Goal: Use online tool/utility: Utilize a website feature to perform a specific function

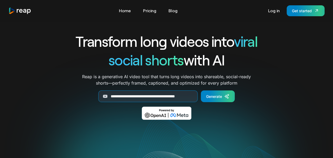
scroll to position [0, 18]
type input "**********"
click at [220, 95] on div "Generate" at bounding box center [214, 96] width 16 height 6
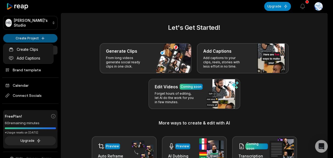
click at [26, 36] on html "HS Hippolyte's Studio Create Project Home Projects Brand template Calendar Conn…" at bounding box center [166, 79] width 333 height 158
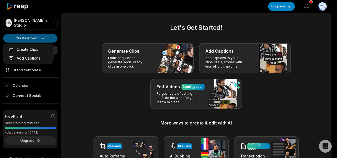
click at [34, 38] on html "HS Hippolyte's Studio Create Project Home Projects Brand template Calendar Conn…" at bounding box center [168, 79] width 337 height 158
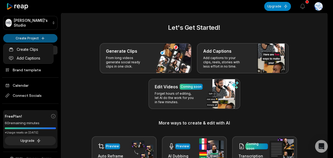
click at [44, 39] on html "HS Hippolyte's Studio Create Project Home Projects Brand template Calendar Conn…" at bounding box center [166, 79] width 333 height 158
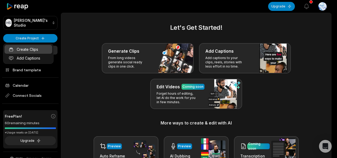
click at [28, 48] on link "Create Clips" at bounding box center [29, 49] width 48 height 9
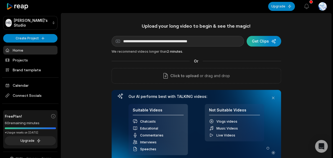
type input "**********"
click at [258, 41] on div "submit" at bounding box center [264, 41] width 34 height 11
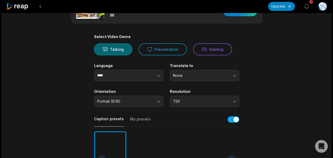
scroll to position [53, 0]
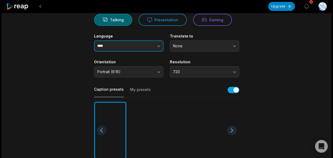
click at [159, 46] on icon "button" at bounding box center [159, 46] width 3 height 2
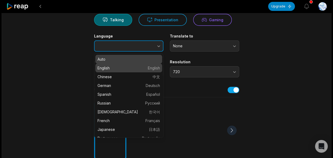
type input "*******"
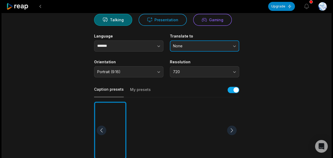
click at [233, 43] on button "None" at bounding box center [204, 45] width 69 height 11
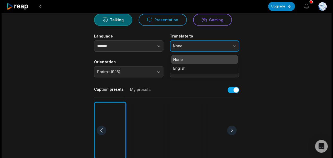
click at [195, 46] on span "None" at bounding box center [201, 46] width 56 height 5
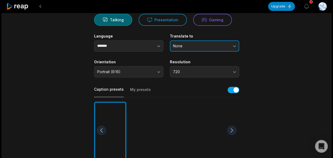
click at [195, 46] on span "None" at bounding box center [201, 46] width 56 height 5
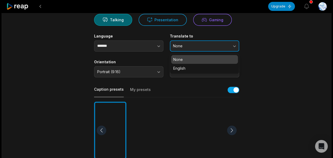
click at [195, 46] on span "None" at bounding box center [201, 46] width 56 height 5
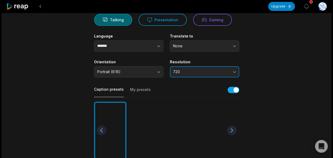
click at [201, 67] on button "720" at bounding box center [204, 71] width 69 height 11
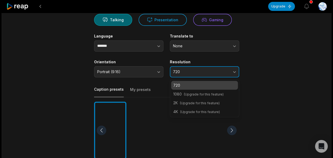
drag, startPoint x: 215, startPoint y: 71, endPoint x: 207, endPoint y: 70, distance: 7.7
click at [215, 71] on span "720" at bounding box center [201, 71] width 56 height 5
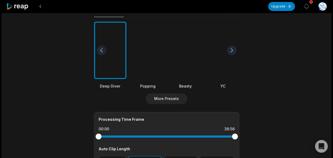
scroll to position [159, 0]
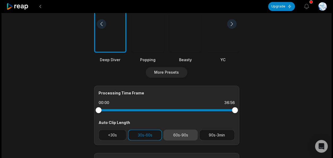
click at [181, 135] on button "60s-90s" at bounding box center [181, 134] width 34 height 11
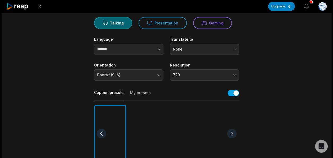
scroll to position [80, 0]
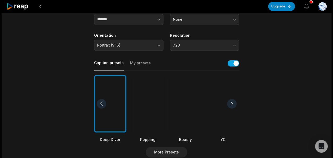
click at [149, 110] on div at bounding box center [148, 104] width 32 height 58
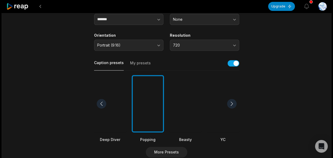
click at [67, 91] on main "36:56 Where’s Your Girlfriend? Get Clips Select Video Genre Talking Presentatio…" at bounding box center [166, 103] width 257 height 323
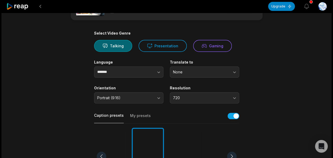
scroll to position [0, 0]
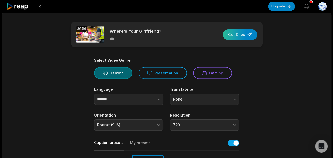
click at [239, 34] on div "button" at bounding box center [240, 34] width 34 height 11
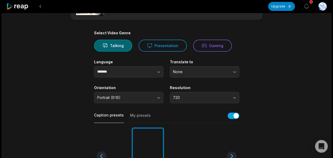
scroll to position [224, 0]
